Goal: Find specific page/section: Find specific page/section

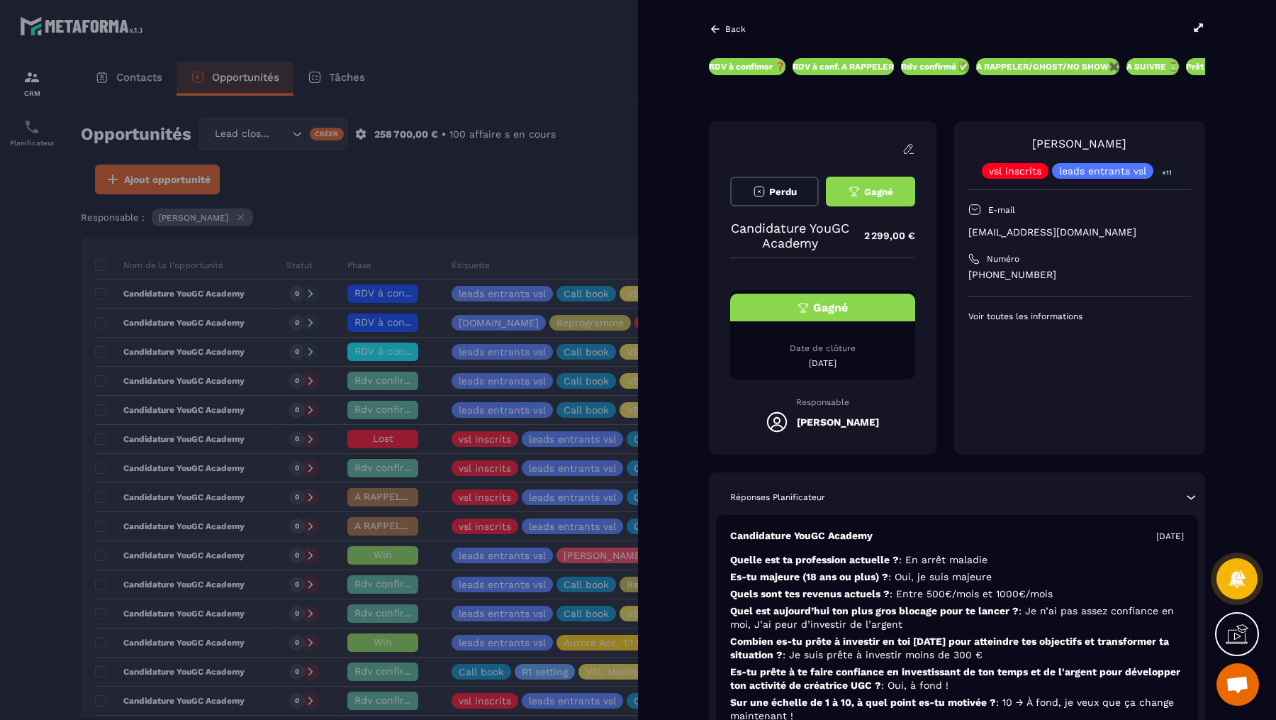
scroll to position [539, 0]
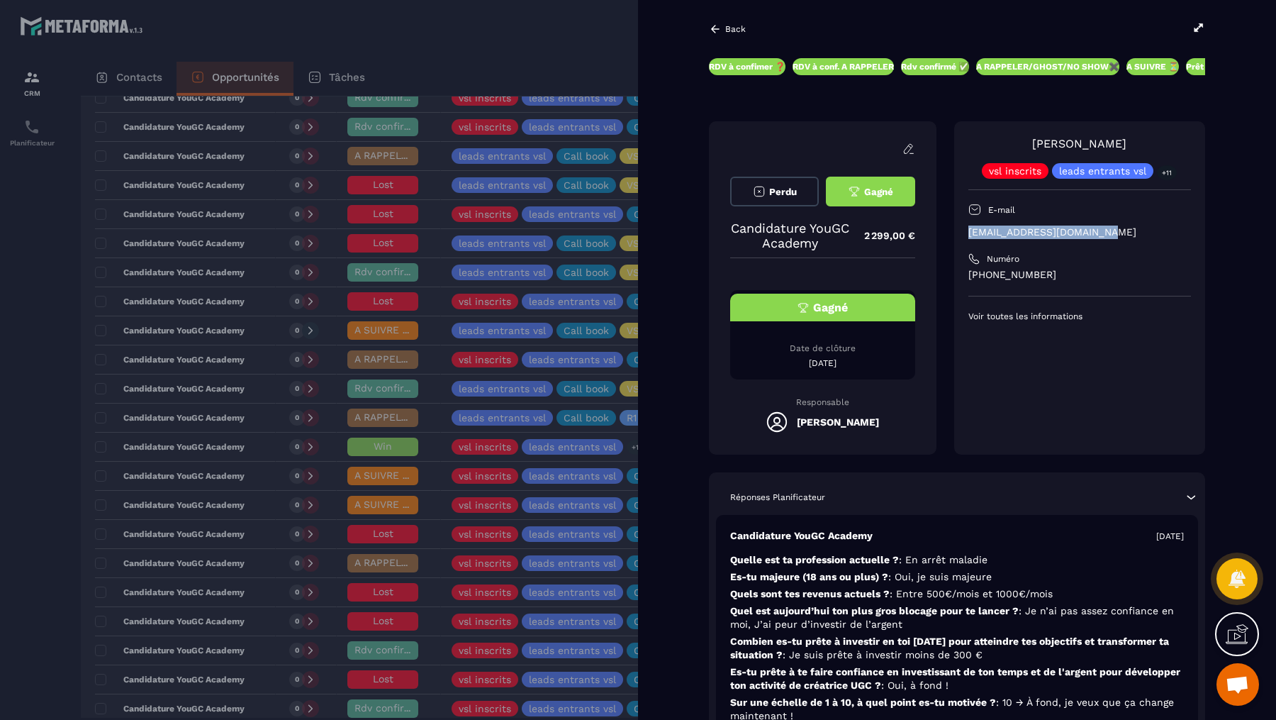
drag, startPoint x: 1108, startPoint y: 228, endPoint x: 967, endPoint y: 235, distance: 142.0
click at [967, 235] on div "[PERSON_NAME] vsl inscrits leads entrants vsl +11 E-mail [EMAIL_ADDRESS][DOMAIN…" at bounding box center [1079, 287] width 251 height 333
click at [974, 231] on p "[EMAIL_ADDRESS][DOMAIN_NAME]" at bounding box center [1080, 232] width 223 height 13
drag, startPoint x: 1103, startPoint y: 235, endPoint x: 952, endPoint y: 235, distance: 150.3
click at [952, 235] on div "Perdu Gagné Candidature YouGC Academy 2 299,00 € Gagné Date de clôture [DATE] R…" at bounding box center [957, 287] width 496 height 333
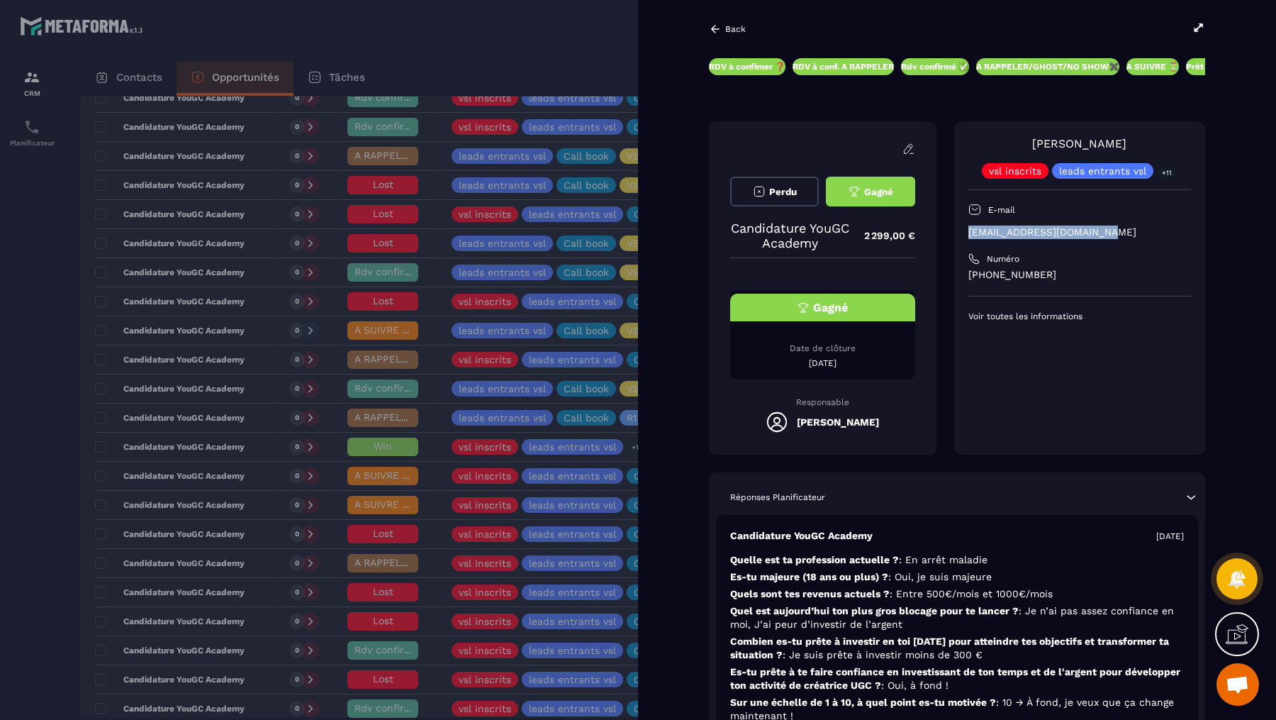
copy p "[EMAIL_ADDRESS][DOMAIN_NAME]"
click at [495, 51] on div at bounding box center [638, 360] width 1276 height 720
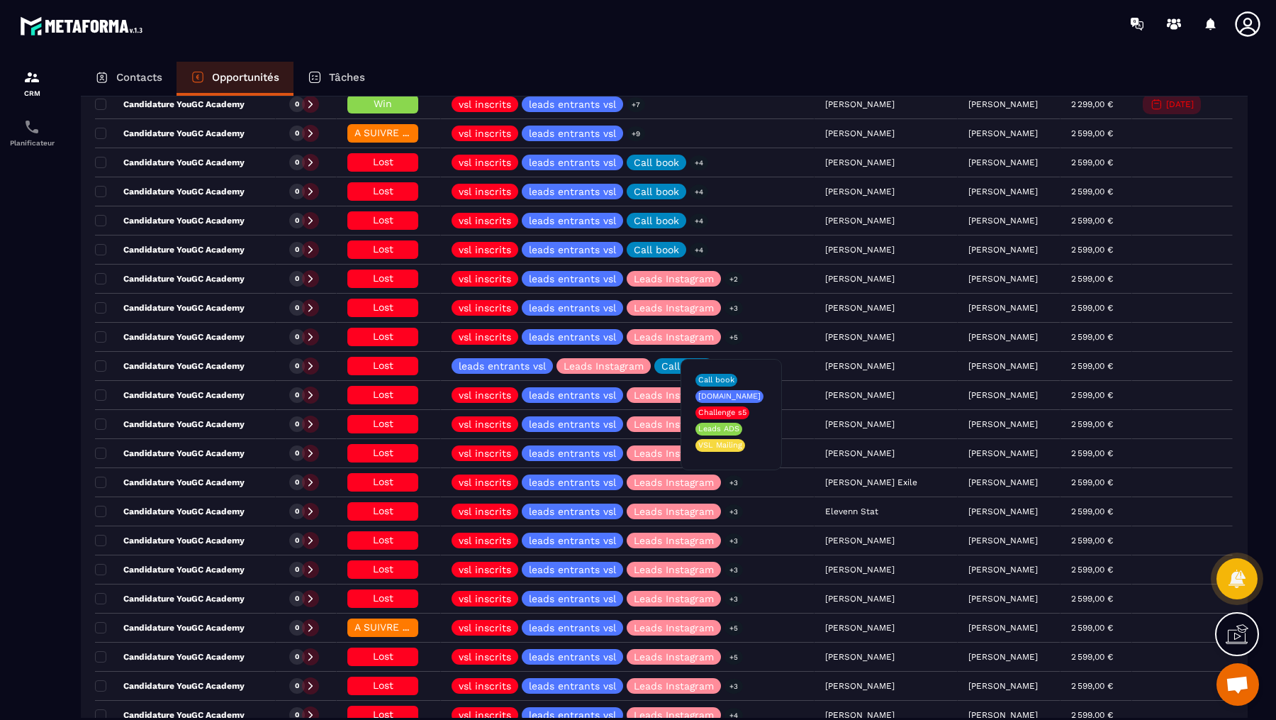
scroll to position [2086, 0]
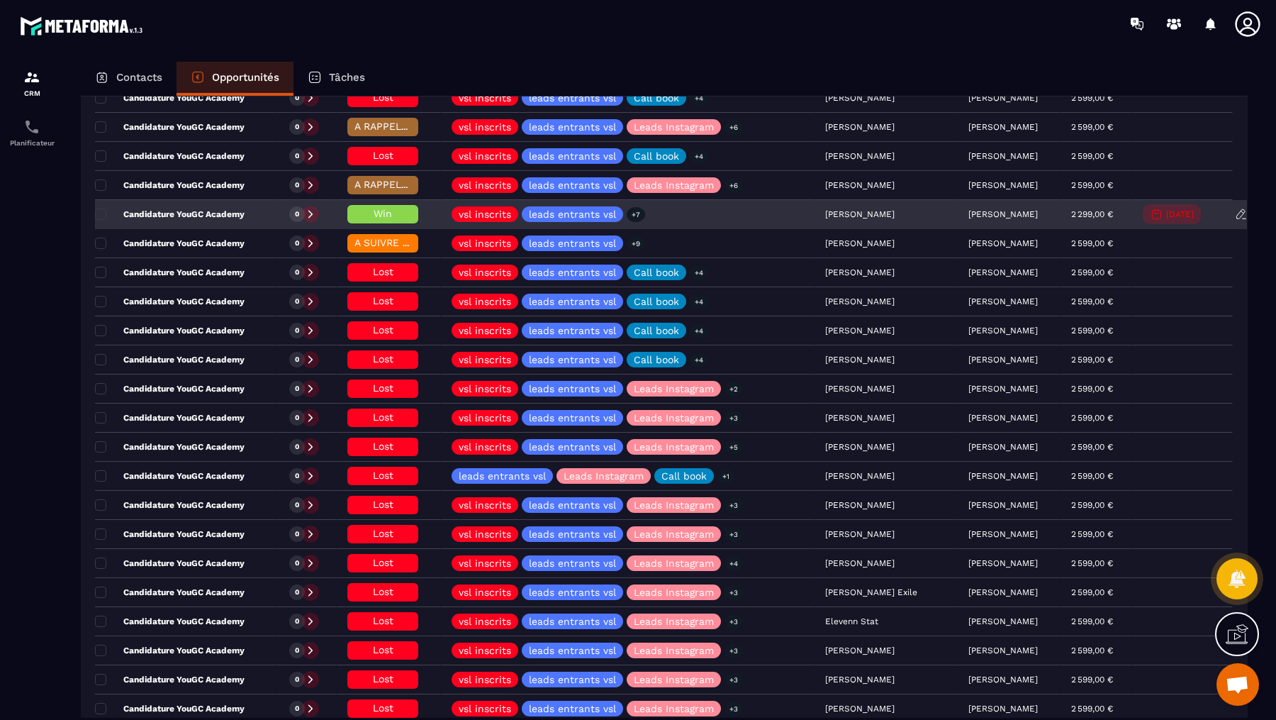
click at [308, 211] on icon at bounding box center [310, 215] width 4 height 8
